Goal: Navigation & Orientation: Find specific page/section

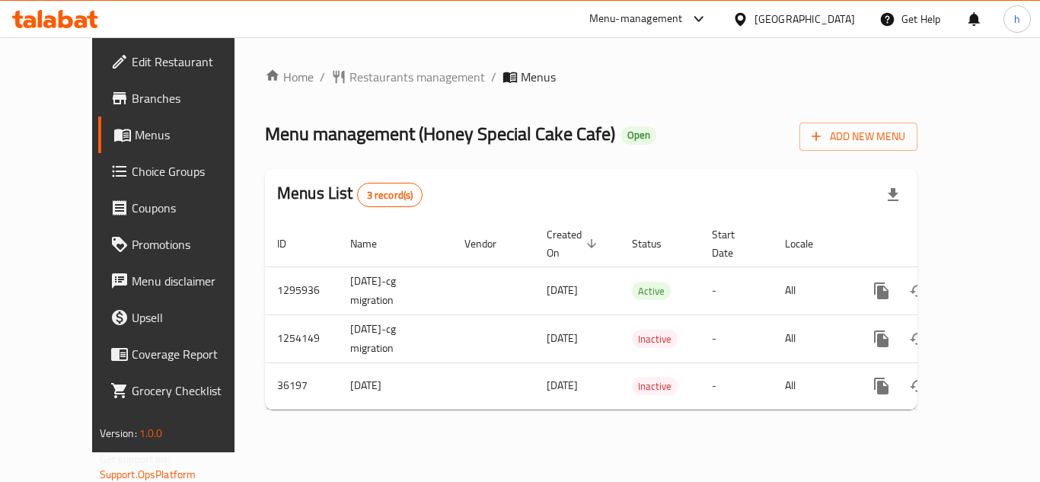
click at [132, 162] on span "Choice Groups" at bounding box center [193, 171] width 122 height 18
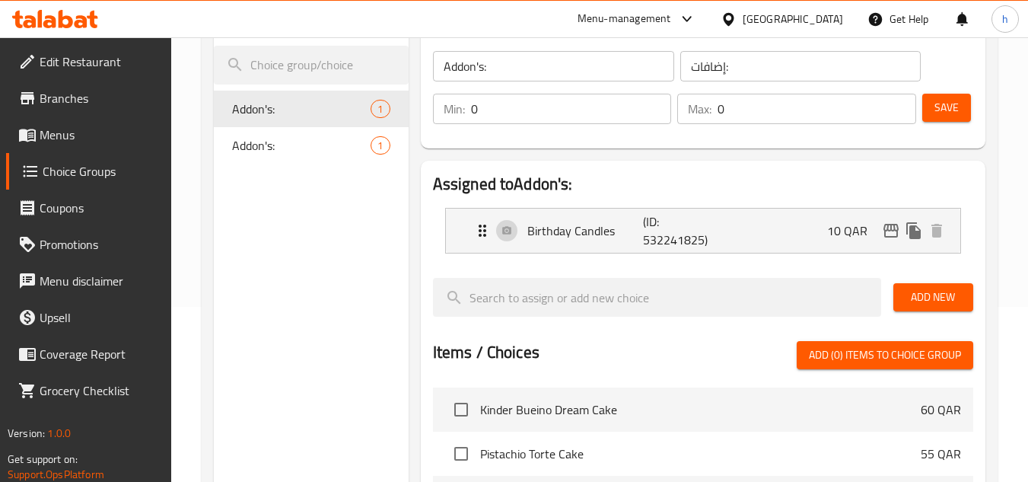
scroll to position [76, 0]
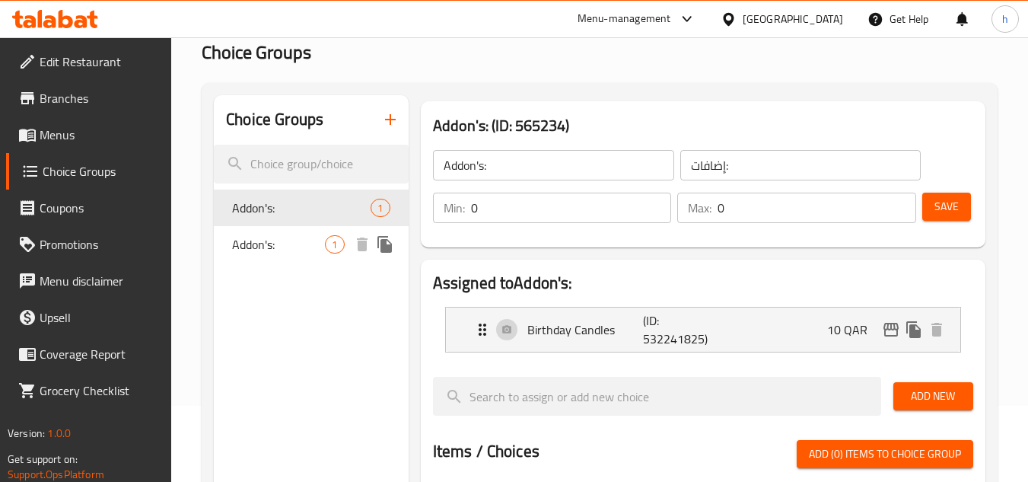
click at [263, 247] on span "Addon's:" at bounding box center [278, 244] width 93 height 18
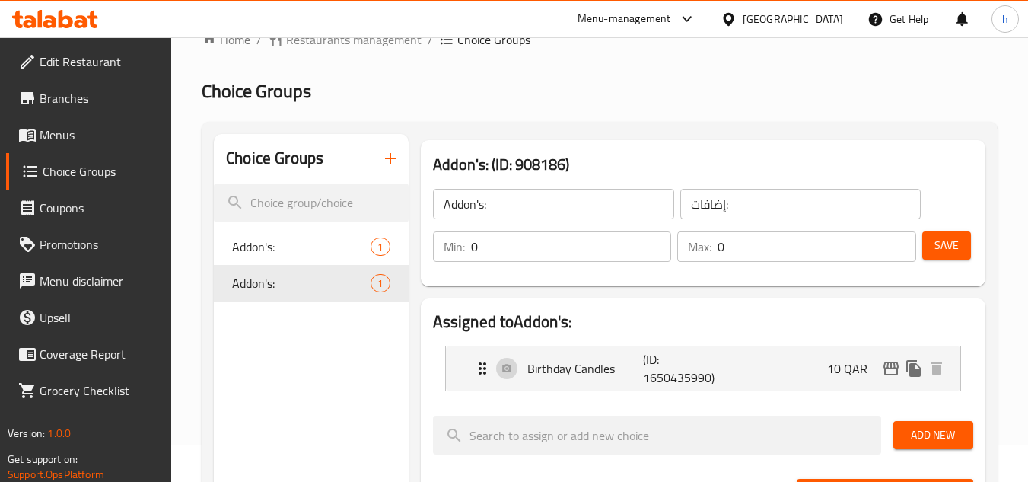
scroll to position [0, 0]
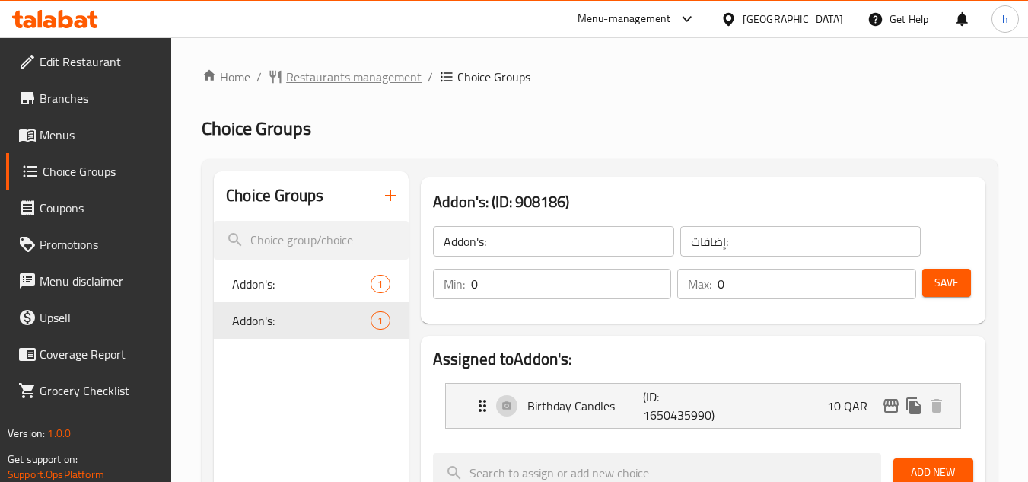
click at [361, 79] on span "Restaurants management" at bounding box center [353, 77] width 135 height 18
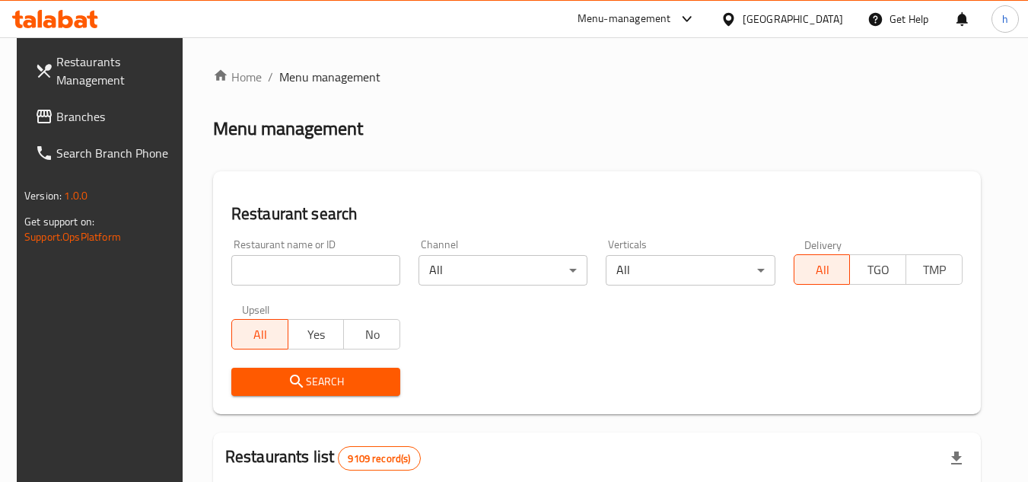
click at [834, 21] on div "[GEOGRAPHIC_DATA]" at bounding box center [793, 19] width 100 height 17
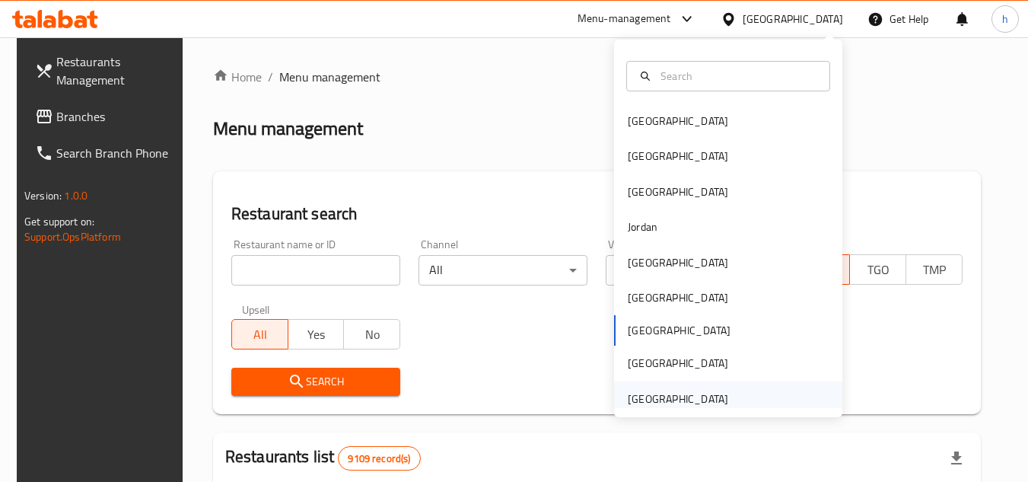
click at [711, 390] on div "[GEOGRAPHIC_DATA]" at bounding box center [678, 398] width 100 height 17
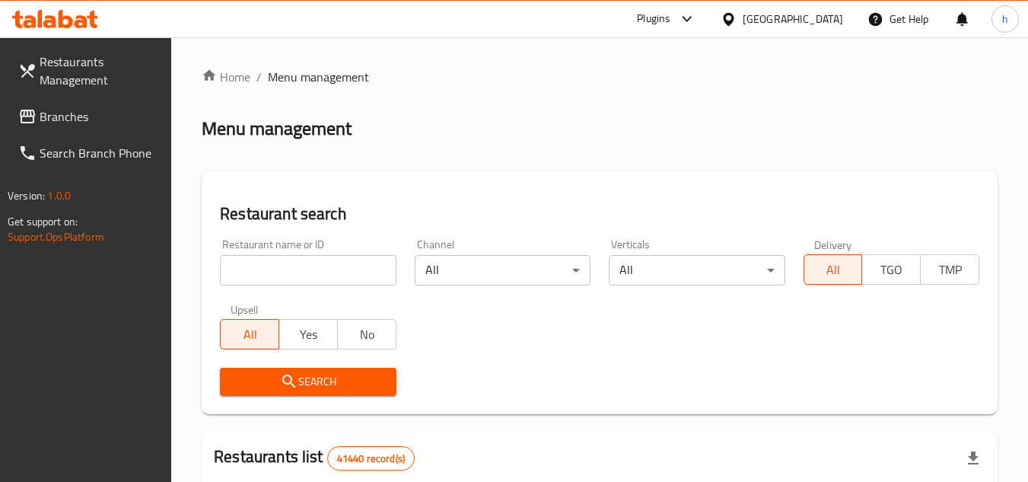
click at [94, 123] on span "Branches" at bounding box center [100, 116] width 120 height 18
